Goal: Task Accomplishment & Management: Use online tool/utility

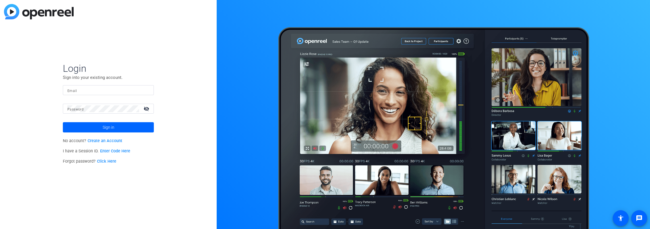
click at [93, 92] on input "Email" at bounding box center [108, 90] width 82 height 7
type input "[EMAIL_ADDRESS][DOMAIN_NAME]"
click at [63, 122] on button "Sign in" at bounding box center [108, 127] width 91 height 10
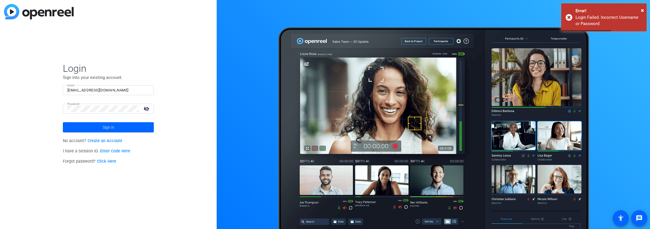
click at [146, 107] on mat-icon "visibility_off" at bounding box center [147, 108] width 14 height 8
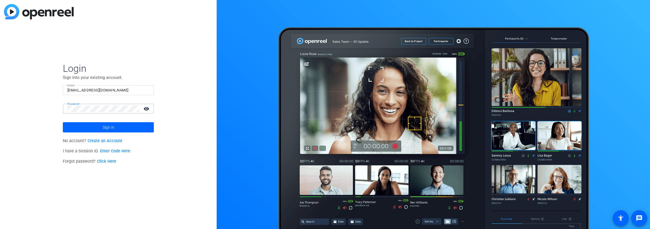
click at [63, 122] on button "Sign in" at bounding box center [108, 127] width 91 height 10
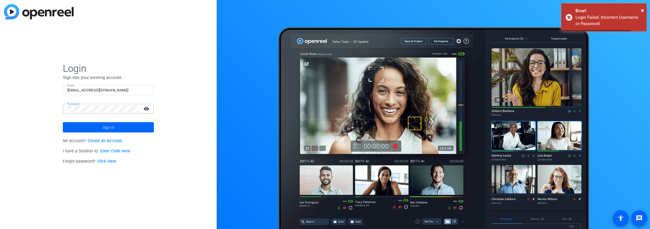
click at [1, 99] on div "Login Sign into your existing account. Email [EMAIL_ADDRESS][DOMAIN_NAME] Passw…" at bounding box center [108, 114] width 217 height 229
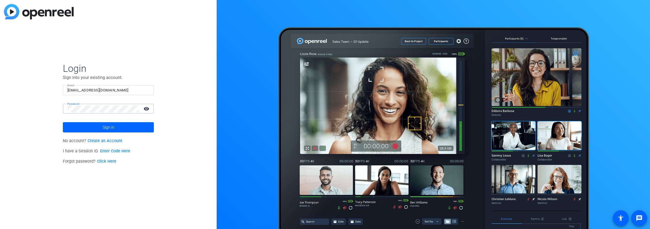
click at [63, 122] on button "Sign in" at bounding box center [108, 127] width 91 height 10
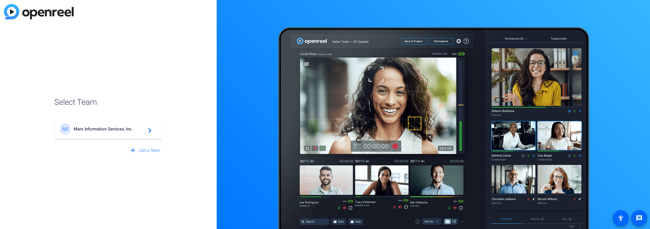
click at [102, 130] on span "Mars Information Services, Inc." at bounding box center [109, 128] width 71 height 5
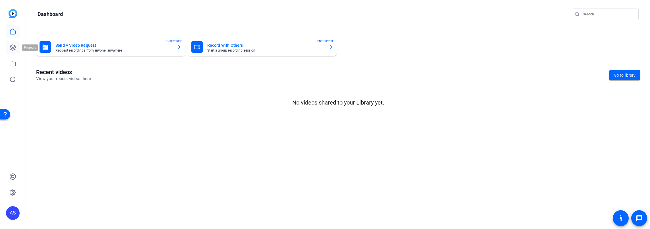
click at [14, 44] on icon at bounding box center [12, 47] width 7 height 7
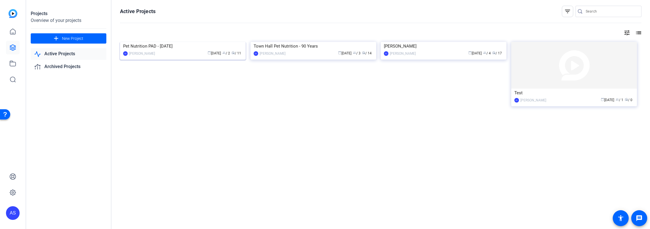
click at [168, 42] on img at bounding box center [183, 42] width 126 height 0
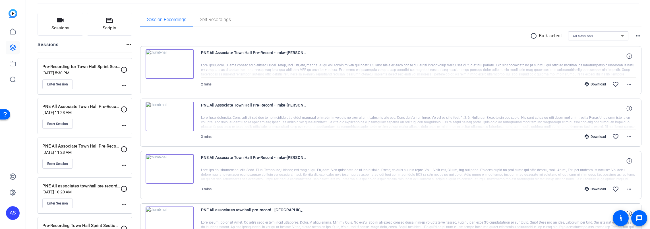
scroll to position [57, 0]
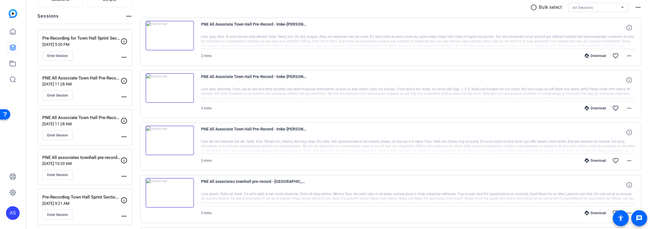
click at [129, 93] on div "PNE All Associate Town Hall Pre-Record - [PERSON_NAME] [DATE] 11:28 AM Enter Se…" at bounding box center [85, 87] width 95 height 36
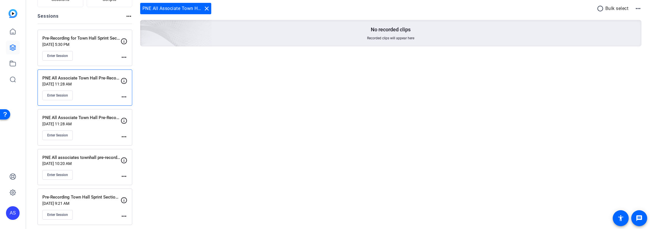
click at [125, 96] on mat-icon "more_horiz" at bounding box center [124, 96] width 7 height 7
click at [138, 104] on span "Edit Session" at bounding box center [138, 104] width 26 height 7
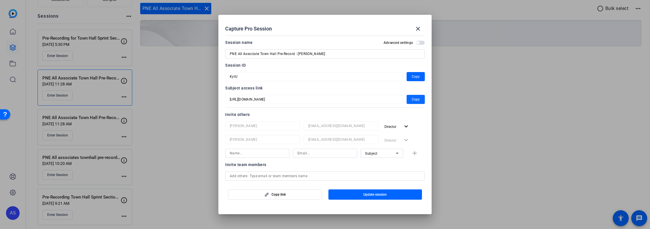
click at [412, 99] on span "Copy" at bounding box center [416, 99] width 8 height 7
click at [418, 31] on mat-icon "close" at bounding box center [418, 28] width 7 height 7
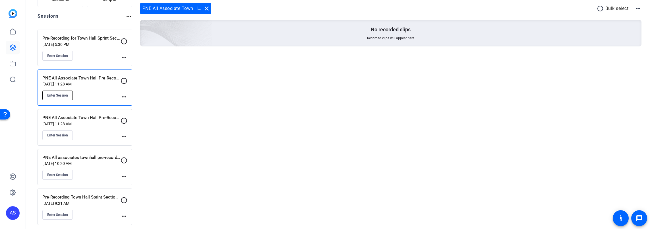
click at [60, 93] on span "Enter Session" at bounding box center [57, 95] width 21 height 5
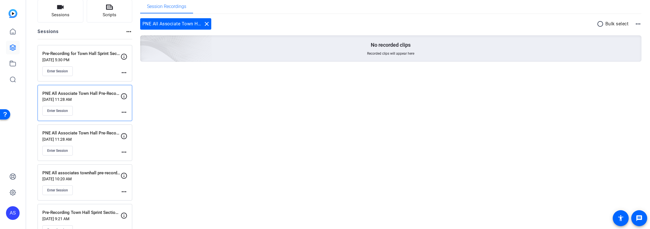
scroll to position [0, 0]
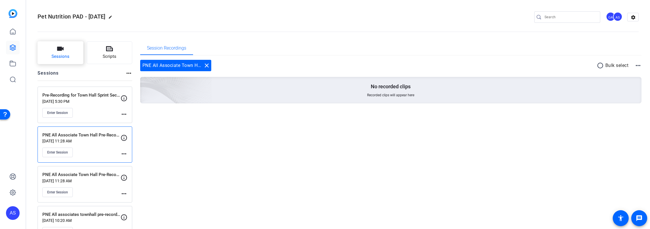
click at [65, 54] on span "Sessions" at bounding box center [60, 56] width 18 height 7
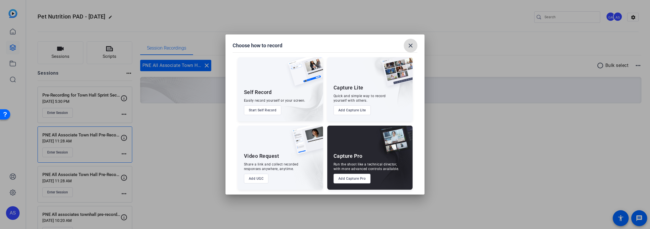
click at [410, 43] on mat-icon "close" at bounding box center [410, 45] width 7 height 7
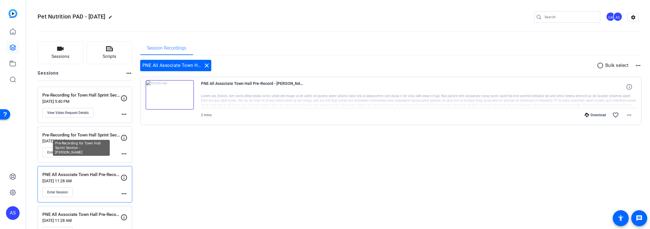
click at [79, 133] on p "Pre-Recording for Town Hall Sprint Section - [PERSON_NAME]" at bounding box center [81, 135] width 78 height 7
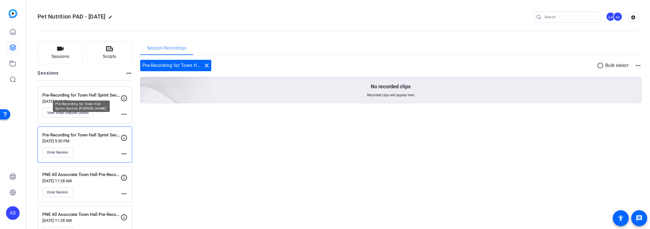
click at [96, 97] on p "Pre-Recording for Town Hall Sprint Section [PERSON_NAME]" at bounding box center [81, 95] width 78 height 7
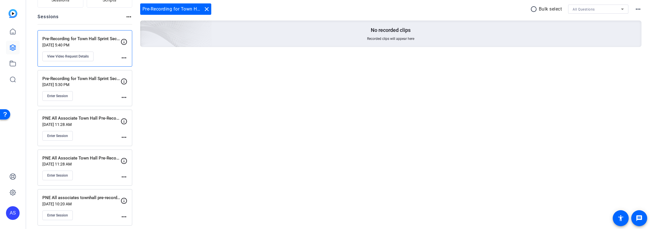
scroll to position [57, 0]
click at [87, 159] on p "PNE All Associate Town Hall Pre-Record - Imke" at bounding box center [81, 157] width 78 height 7
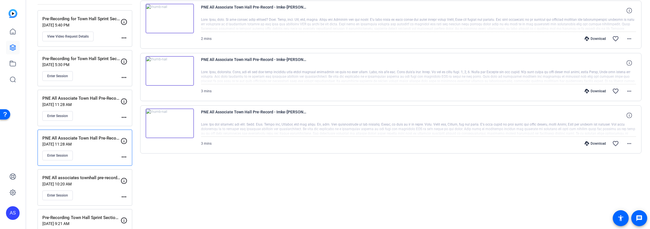
scroll to position [85, 0]
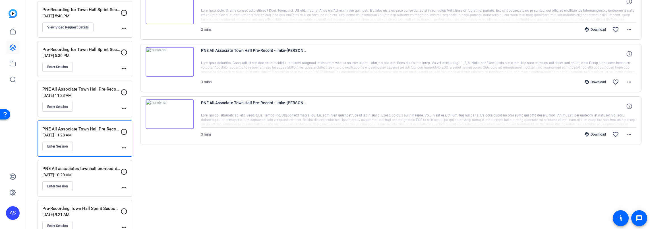
click at [88, 169] on p "PNE All associates townhall pre-record - [GEOGRAPHIC_DATA]" at bounding box center [81, 168] width 78 height 7
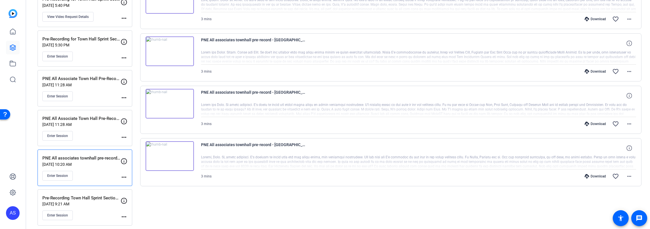
scroll to position [97, 0]
click at [76, 193] on p "Pre-Recording Town Hall Sprint Section - Tomek" at bounding box center [81, 196] width 78 height 7
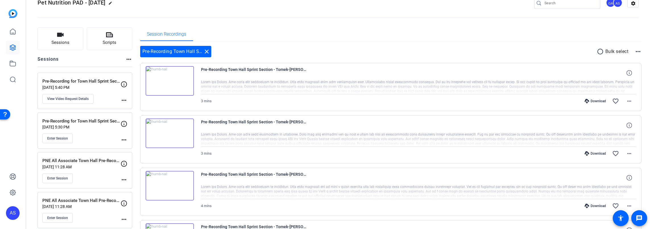
scroll to position [12, 0]
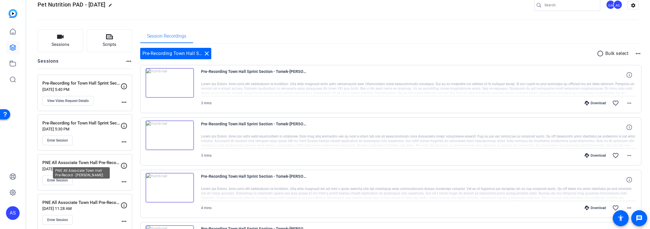
click at [90, 164] on p "PNE All Associate Town Hall Pre-Record - [PERSON_NAME]" at bounding box center [81, 162] width 78 height 7
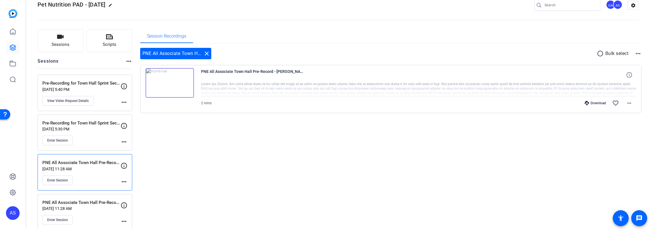
scroll to position [0, 0]
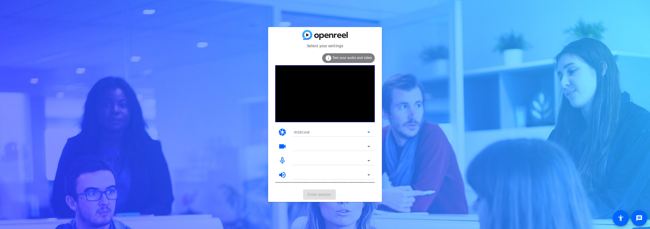
click at [369, 131] on icon at bounding box center [368, 132] width 7 height 7
click at [369, 131] on div at bounding box center [325, 114] width 650 height 229
click at [368, 144] on icon at bounding box center [368, 146] width 7 height 7
click at [367, 145] on icon at bounding box center [368, 146] width 7 height 7
click at [367, 131] on mat-form-field "WEBCAM" at bounding box center [331, 131] width 85 height 9
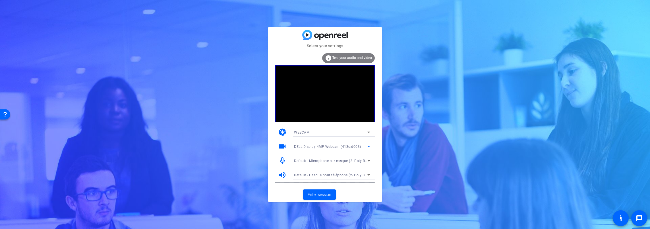
click at [369, 144] on icon at bounding box center [368, 146] width 7 height 7
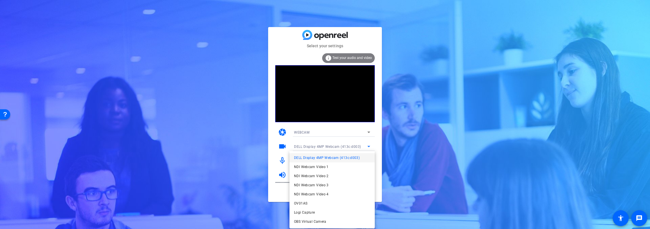
click at [369, 144] on div at bounding box center [325, 114] width 650 height 229
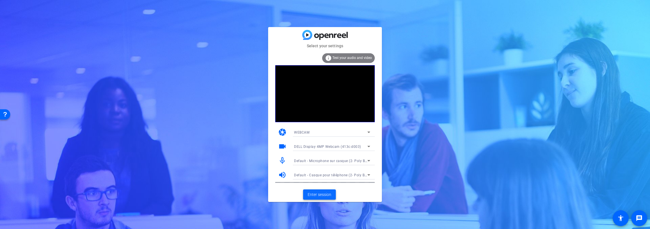
click at [323, 194] on span "Enter session" at bounding box center [320, 194] width 24 height 6
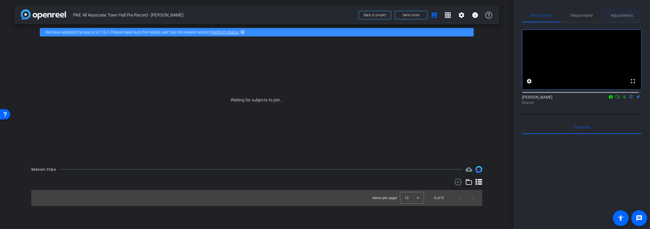
click at [623, 15] on span "Adjustments" at bounding box center [622, 15] width 22 height 4
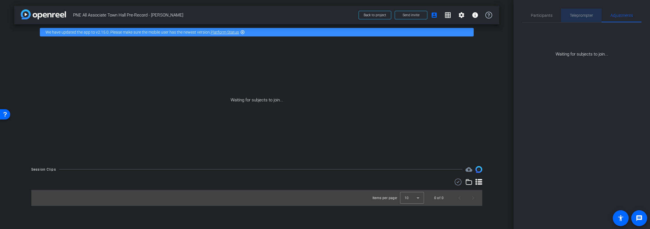
click at [584, 14] on span "Teleprompter" at bounding box center [581, 15] width 23 height 4
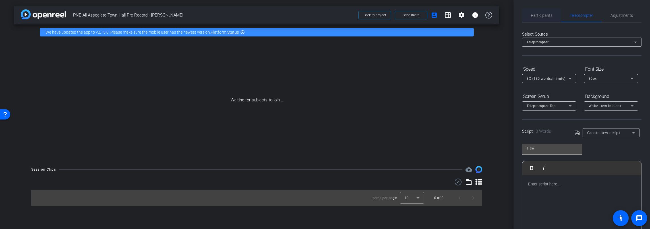
click at [542, 15] on span "Participants" at bounding box center [542, 15] width 22 height 4
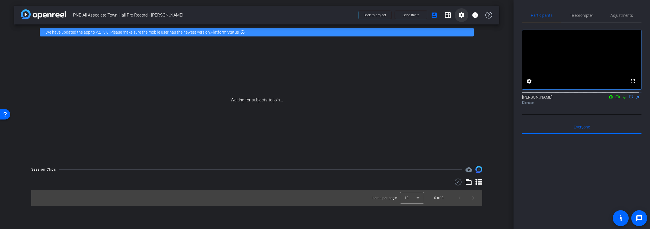
click at [457, 14] on span at bounding box center [462, 15] width 14 height 14
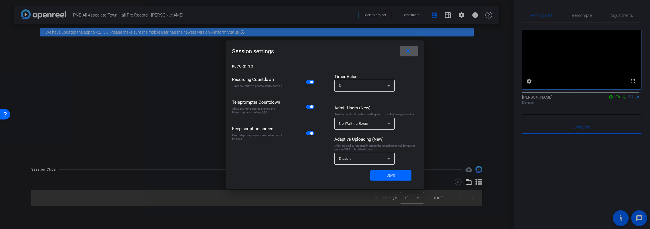
click at [410, 51] on mat-icon "close" at bounding box center [407, 50] width 7 height 7
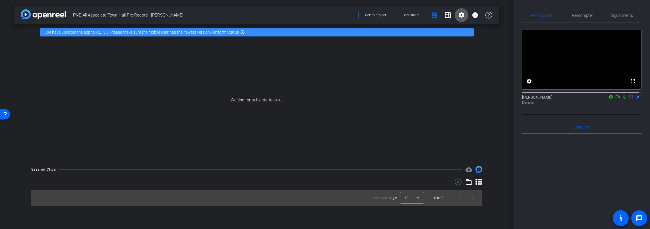
click at [616, 98] on icon at bounding box center [618, 96] width 4 height 3
click at [622, 99] on icon at bounding box center [624, 97] width 5 height 4
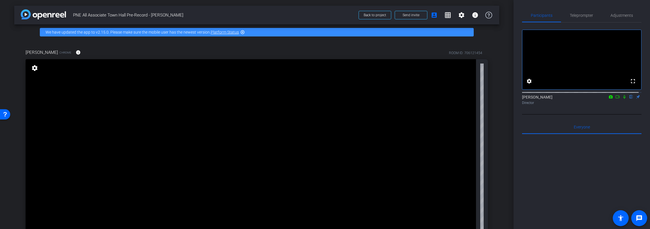
click at [243, 31] on mat-icon "highlight_off" at bounding box center [242, 32] width 5 height 5
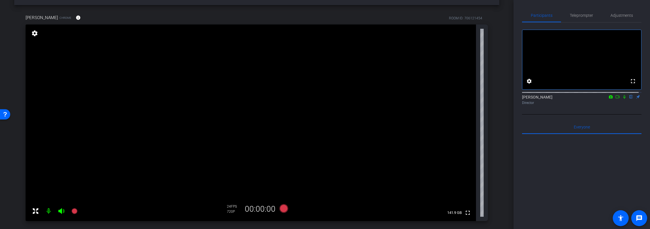
scroll to position [28, 0]
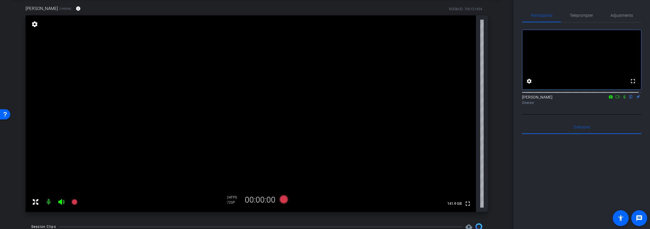
click at [32, 24] on mat-icon "settings" at bounding box center [35, 24] width 8 height 7
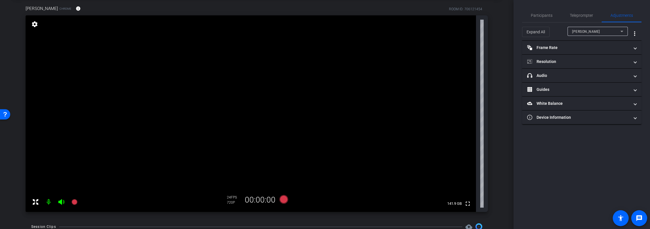
click at [35, 23] on mat-icon "settings" at bounding box center [35, 24] width 8 height 7
click at [36, 23] on mat-icon "settings" at bounding box center [35, 24] width 8 height 7
click at [568, 63] on mat-panel-title "Resolution" at bounding box center [578, 62] width 102 height 6
click at [589, 82] on div "1080" at bounding box center [586, 83] width 21 height 10
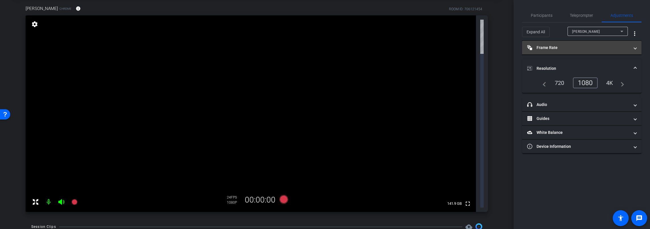
scroll to position [0, 0]
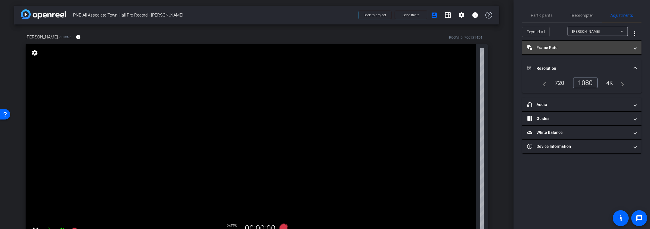
click at [561, 46] on mat-panel-title "Frame Rate Frame Rate" at bounding box center [578, 48] width 102 height 6
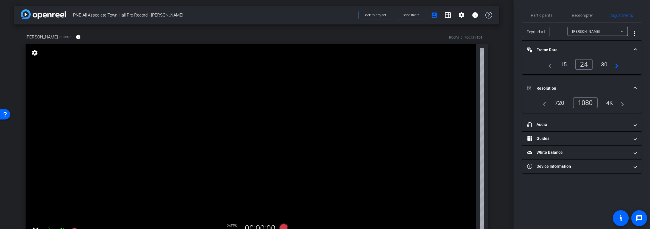
click at [605, 63] on div "30" at bounding box center [604, 64] width 15 height 10
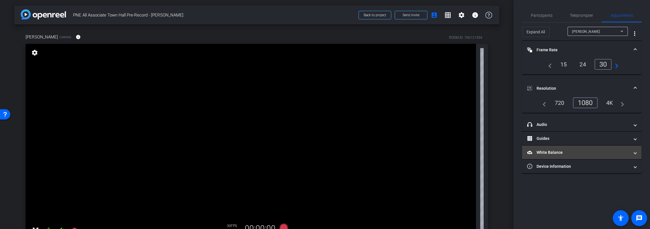
click at [566, 152] on mat-panel-title "White Balance White Balance" at bounding box center [578, 152] width 102 height 6
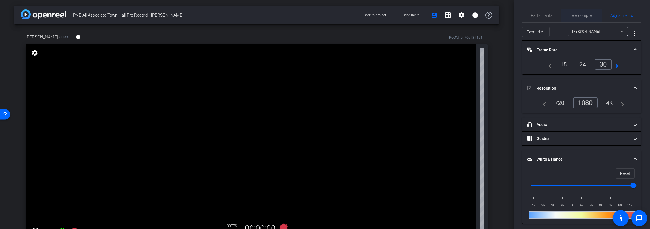
click at [580, 14] on span "Teleprompter" at bounding box center [581, 15] width 23 height 4
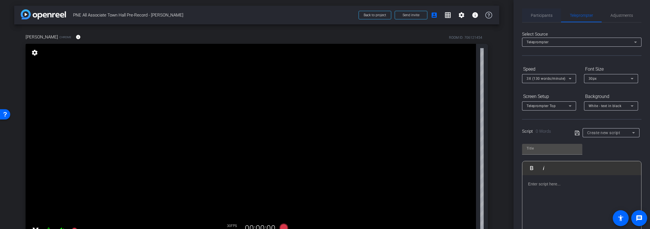
click at [544, 15] on span "Participants" at bounding box center [542, 15] width 22 height 4
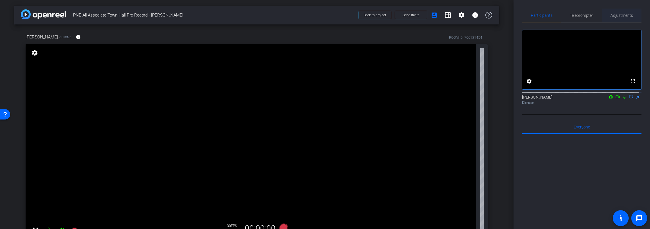
click at [622, 16] on span "Adjustments" at bounding box center [622, 15] width 22 height 4
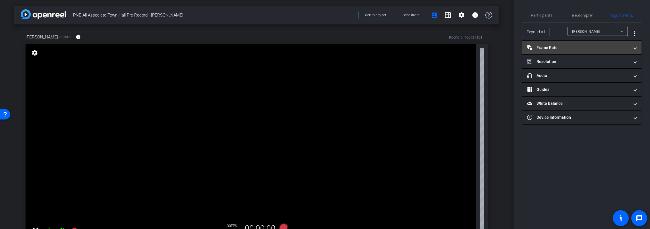
click at [560, 49] on mat-panel-title "Frame Rate Frame Rate" at bounding box center [578, 48] width 102 height 6
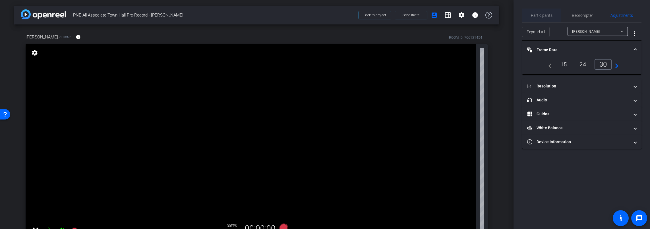
click at [540, 17] on span "Participants" at bounding box center [542, 15] width 22 height 4
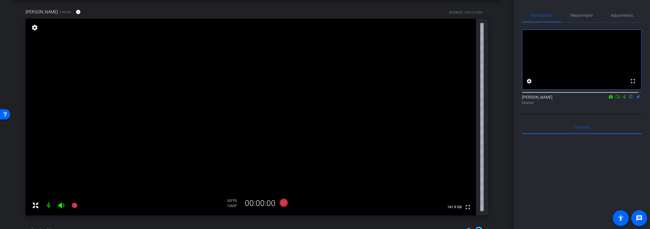
scroll to position [34, 0]
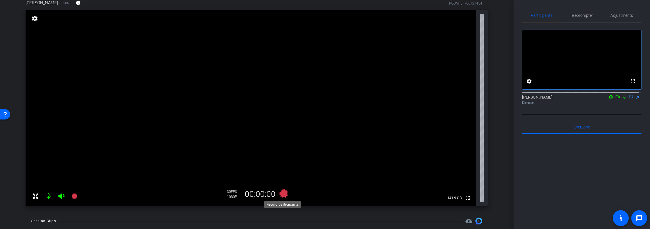
click at [284, 193] on icon at bounding box center [284, 193] width 9 height 9
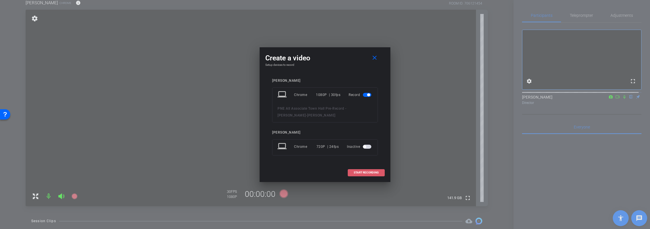
click at [366, 171] on span "START RECORDING" at bounding box center [366, 172] width 25 height 3
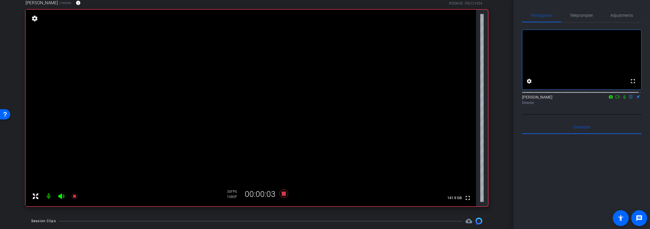
click at [622, 99] on icon at bounding box center [624, 97] width 5 height 4
click at [615, 99] on icon at bounding box center [617, 97] width 5 height 4
click at [629, 99] on icon at bounding box center [631, 97] width 5 height 4
click at [622, 99] on icon at bounding box center [624, 97] width 5 height 4
click at [284, 193] on icon at bounding box center [284, 193] width 9 height 9
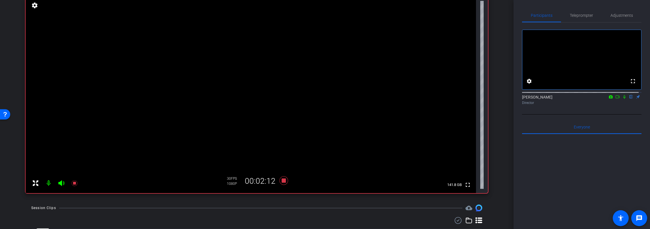
scroll to position [75, 0]
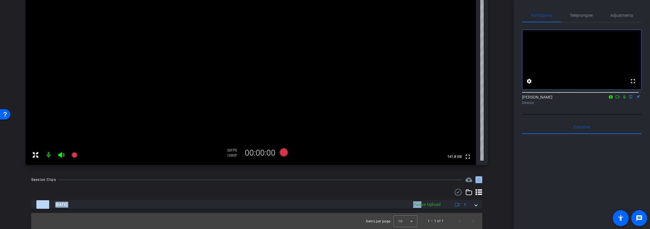
drag, startPoint x: 418, startPoint y: 204, endPoint x: 392, endPoint y: 177, distance: 37.0
click at [392, 177] on div "Session Clips cloud_upload Sep 24, 2025 Please Upload 1 Items per page: 10 1 – …" at bounding box center [256, 202] width 485 height 53
drag, startPoint x: 392, startPoint y: 177, endPoint x: 390, endPoint y: 183, distance: 6.8
click at [390, 183] on div "Session Clips cloud_upload Sep 24, 2025 Please Upload 1 Items per page: 10 1 – …" at bounding box center [256, 202] width 485 height 53
click at [520, 201] on div "Participants Teleprompter Adjustments fullscreen settings Anouar Scandari flip …" at bounding box center [582, 114] width 136 height 229
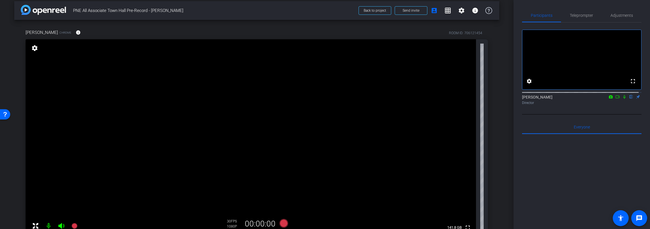
scroll to position [0, 0]
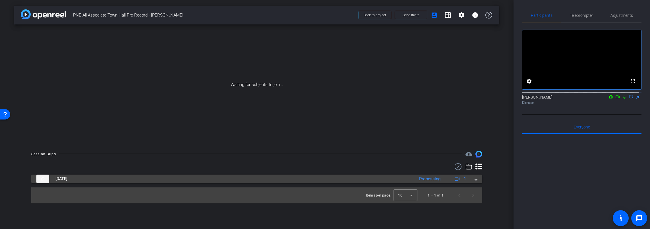
click at [476, 179] on span at bounding box center [476, 178] width 2 height 6
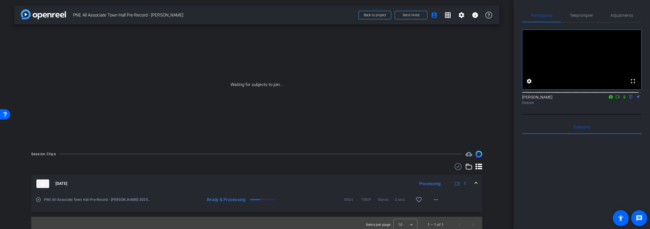
click at [39, 199] on mat-icon "play_circle_outline" at bounding box center [39, 199] width 6 height 6
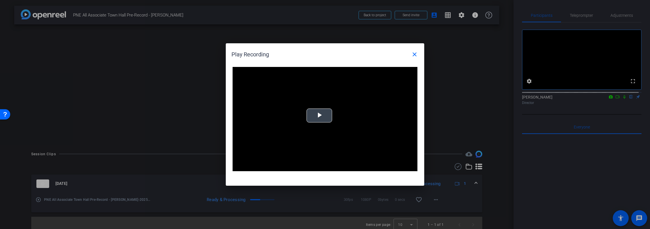
click at [319, 115] on span "Video Player" at bounding box center [319, 115] width 0 height 0
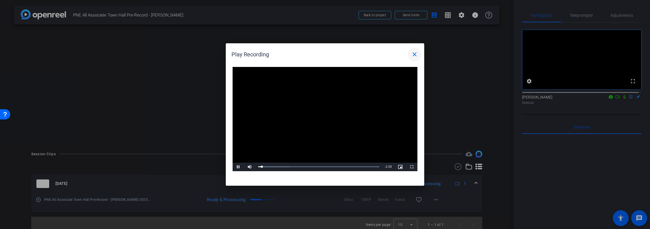
click at [413, 54] on mat-icon "close" at bounding box center [414, 54] width 7 height 7
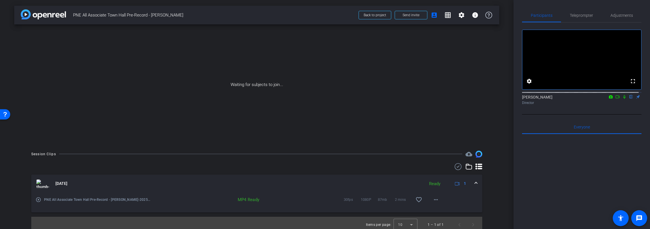
click at [38, 199] on mat-icon "play_circle_outline" at bounding box center [39, 199] width 6 height 6
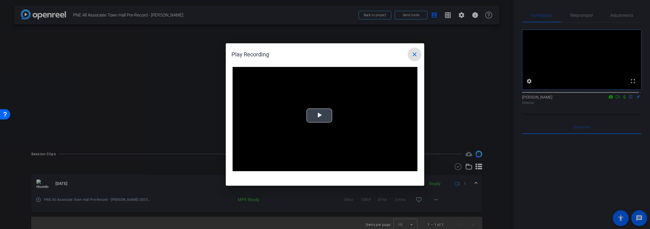
click at [319, 115] on span "Video Player" at bounding box center [319, 115] width 0 height 0
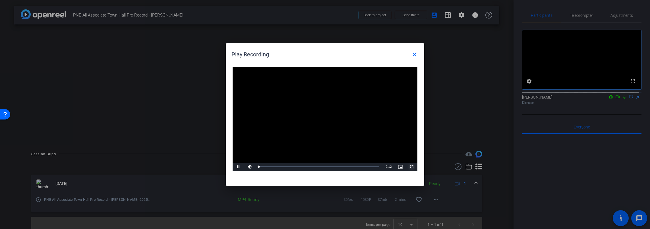
click at [409, 167] on span "Video Player" at bounding box center [411, 167] width 11 height 0
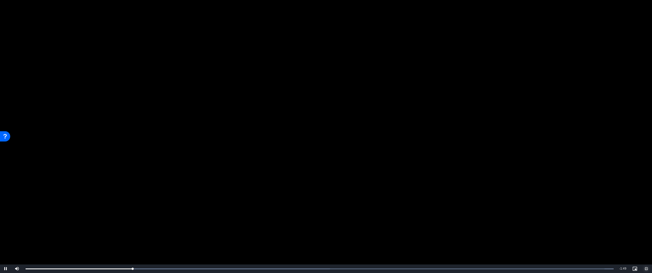
click at [645, 228] on span "Video Player" at bounding box center [646, 269] width 11 height 0
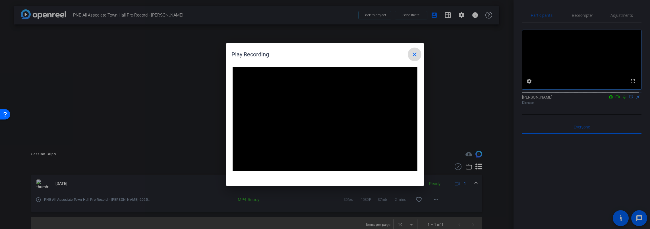
click at [416, 55] on mat-icon "close" at bounding box center [414, 54] width 7 height 7
